Goal: Use online tool/utility: Utilize a website feature to perform a specific function

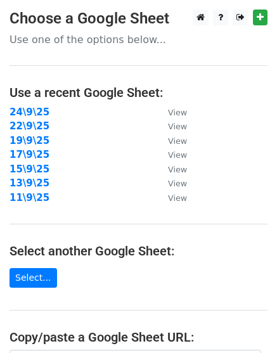
scroll to position [237, 0]
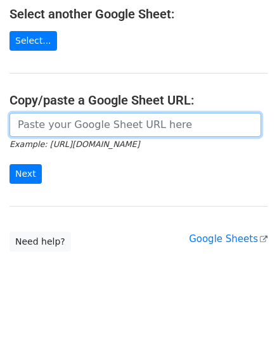
click at [97, 122] on input "url" at bounding box center [136, 125] width 252 height 24
paste input "https://docs.google.com/spreadsheets/d/1ytKgGM0FDAZr0dhgX3viWUDMnjhUMQbcIr3OemS…"
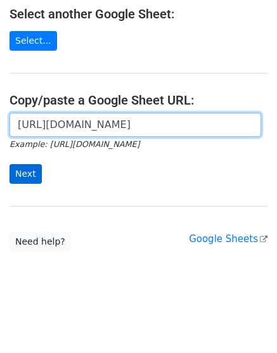
scroll to position [0, 288]
type input "https://docs.google.com/spreadsheets/d/1ytKgGM0FDAZr0dhgX3viWUDMnjhUMQbcIr3OemS…"
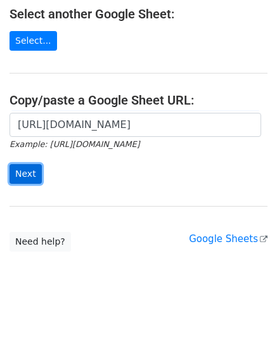
click at [22, 165] on input "Next" at bounding box center [26, 174] width 32 height 20
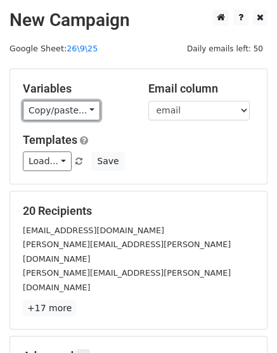
drag, startPoint x: 56, startPoint y: 112, endPoint x: 57, endPoint y: 131, distance: 19.7
click at [56, 112] on link "Copy/paste..." at bounding box center [61, 111] width 77 height 20
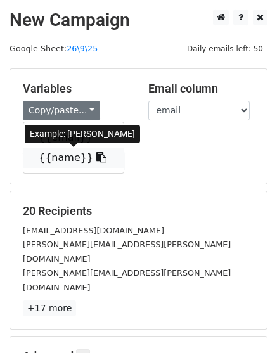
click at [61, 161] on link "{{name}}" at bounding box center [73, 158] width 100 height 20
